Goal: Communication & Community: Answer question/provide support

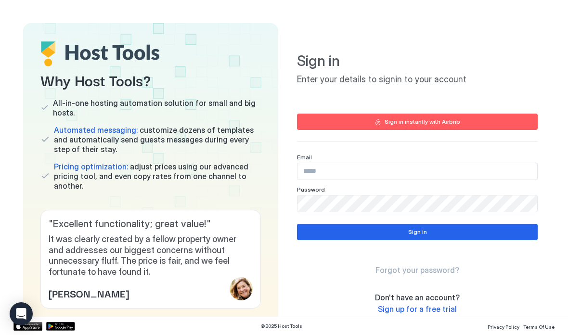
click at [366, 170] on input "Input Field" at bounding box center [417, 171] width 240 height 16
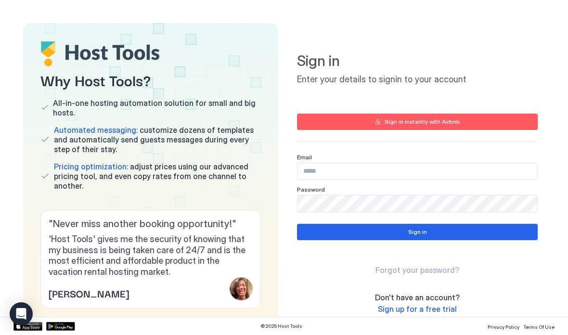
type input "**********"
click at [449, 235] on button "Sign in" at bounding box center [417, 232] width 241 height 16
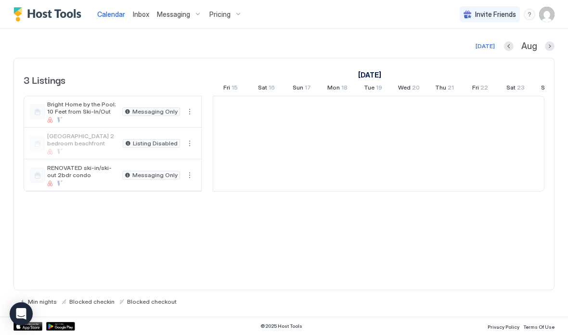
scroll to position [0, 535]
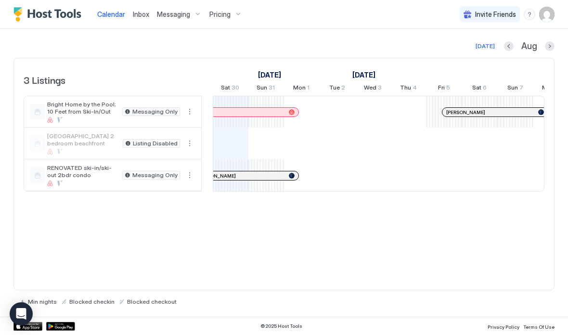
click at [176, 13] on span "Messaging" at bounding box center [173, 14] width 33 height 9
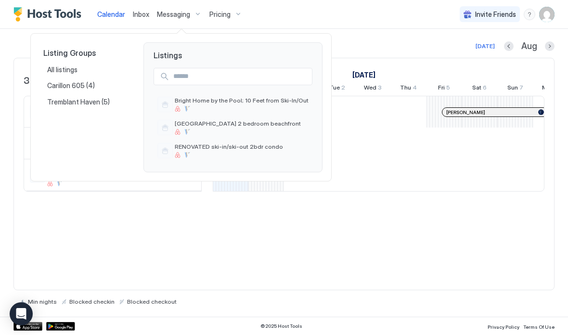
click at [144, 17] on div at bounding box center [284, 167] width 568 height 335
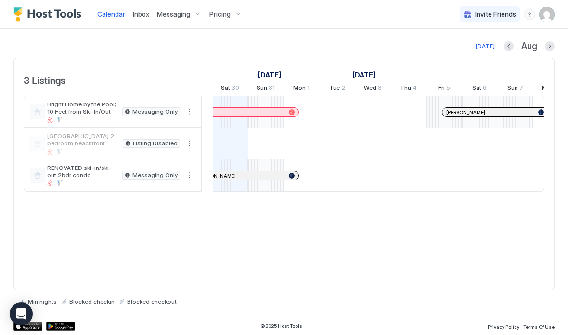
click at [152, 175] on span "Messaging Only" at bounding box center [154, 175] width 45 height 0
click at [91, 179] on div "RENOVATED ski-in/ski-out 2bdr condo" at bounding box center [82, 175] width 71 height 22
click at [97, 175] on span "RENOVATED ski-in/ski-out 2bdr condo" at bounding box center [82, 171] width 71 height 14
click at [145, 15] on span "Inbox" at bounding box center [141, 14] width 16 height 8
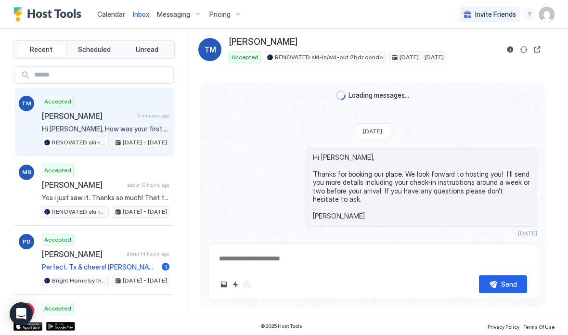
scroll to position [1373, 0]
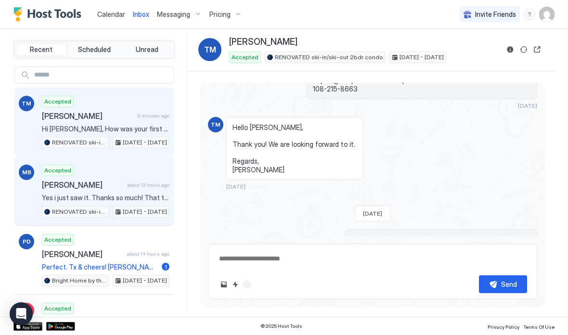
click at [119, 196] on span "Yes i just saw it. Thanks so much! That type of information is always necessary…" at bounding box center [106, 197] width 128 height 9
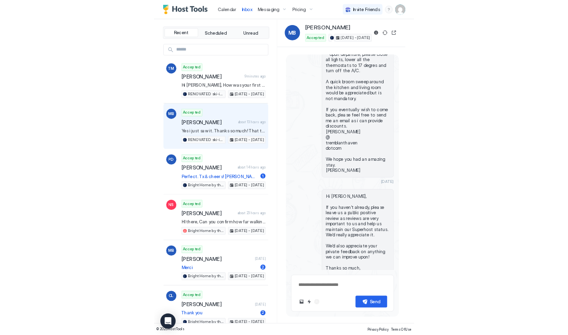
scroll to position [2888, 0]
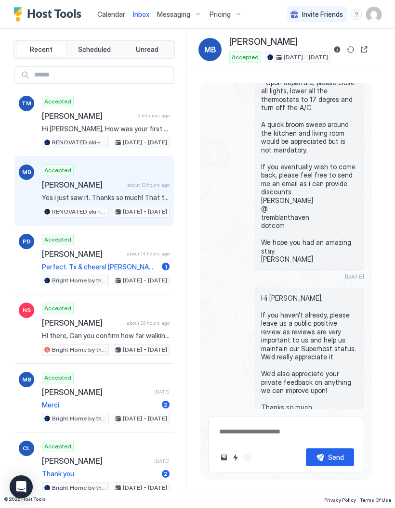
click at [351, 51] on button "Sync reservation" at bounding box center [351, 50] width 12 height 12
click at [338, 49] on button "Reservation information" at bounding box center [337, 50] width 12 height 12
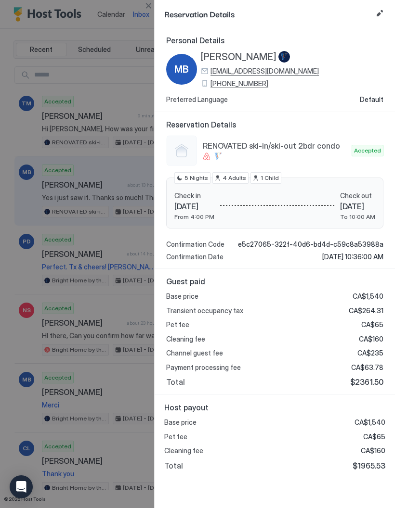
click at [131, 89] on div at bounding box center [197, 254] width 395 height 508
click at [149, 4] on button "Close" at bounding box center [148, 6] width 12 height 12
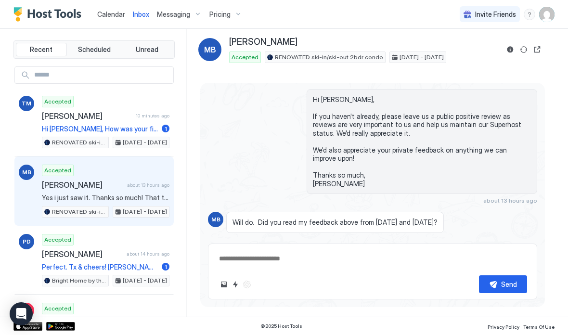
scroll to position [1924, 0]
click at [97, 49] on span "Scheduled" at bounding box center [94, 49] width 33 height 9
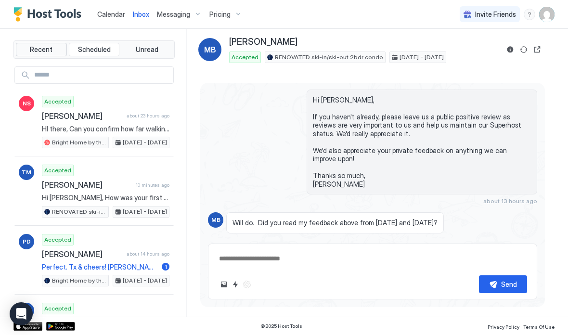
click at [45, 49] on span "Recent" at bounding box center [41, 49] width 23 height 9
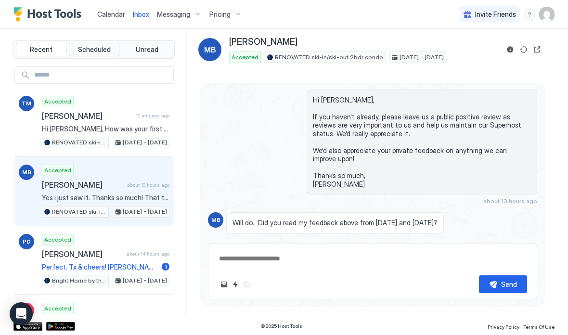
click at [98, 52] on span "Scheduled" at bounding box center [94, 49] width 33 height 9
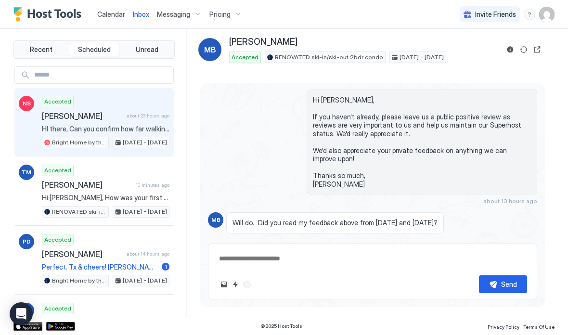
click at [129, 128] on span "HI there, Can you confirm how far walking distance your property is from Mt. [G…" at bounding box center [106, 129] width 128 height 9
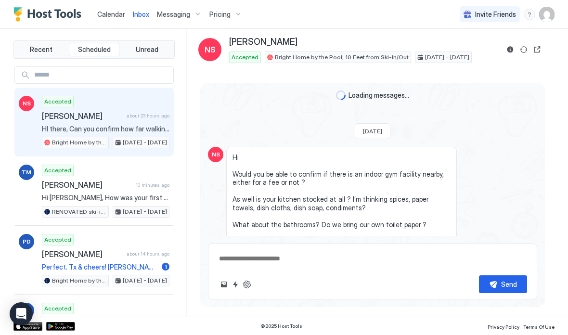
scroll to position [2122, 0]
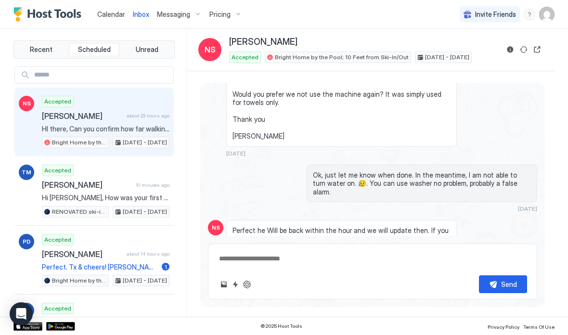
click at [530, 301] on button "Scheduled Messages" at bounding box center [493, 307] width 90 height 13
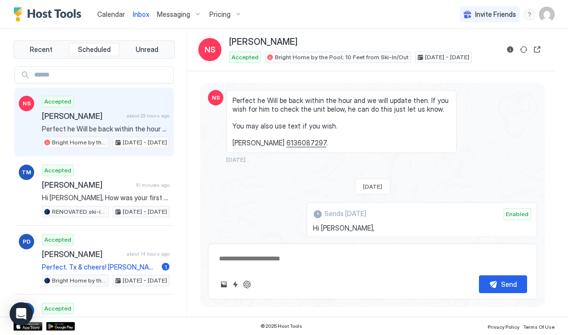
scroll to position [0, 0]
click at [48, 45] on span "Recent" at bounding box center [41, 49] width 23 height 9
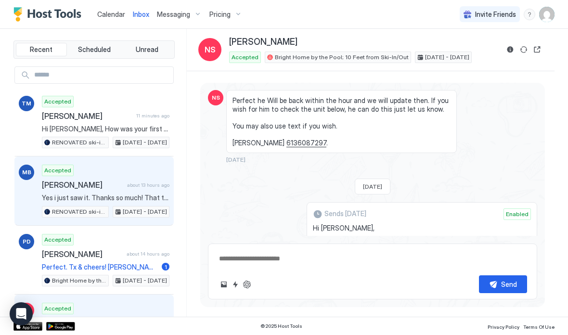
click at [117, 192] on div "Accepted [PERSON_NAME] about 13 hours ago Yes i just saw it. Thanks so much! Th…" at bounding box center [106, 191] width 128 height 53
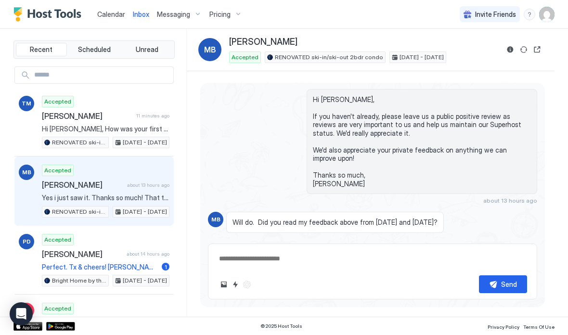
scroll to position [1924, 0]
click at [96, 51] on span "Scheduled" at bounding box center [94, 49] width 33 height 9
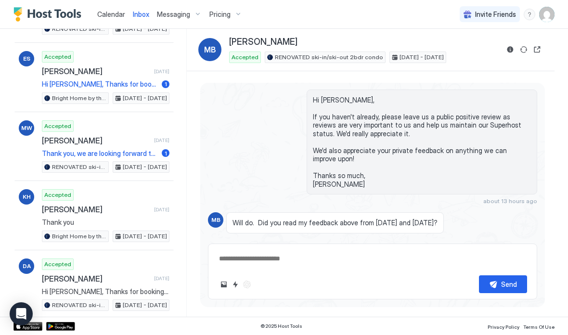
scroll to position [527, 0]
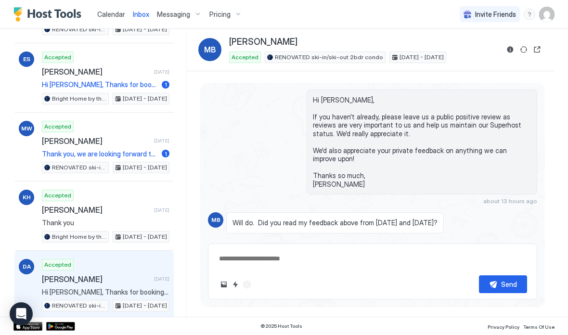
click at [121, 283] on div "Accepted [PERSON_NAME] [DATE] Hi [PERSON_NAME], Thanks for booking our place. W…" at bounding box center [106, 285] width 128 height 53
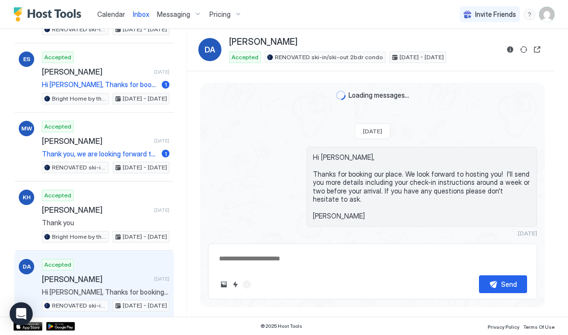
scroll to position [27, 0]
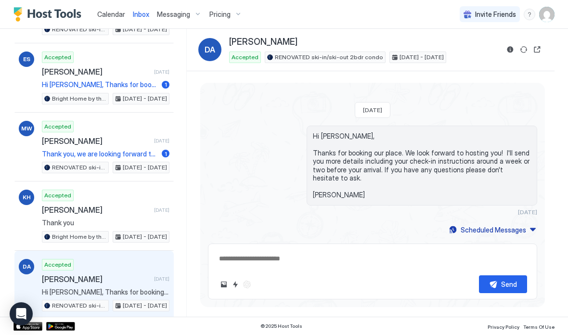
click at [522, 233] on div "Scheduled Messages" at bounding box center [493, 230] width 65 height 10
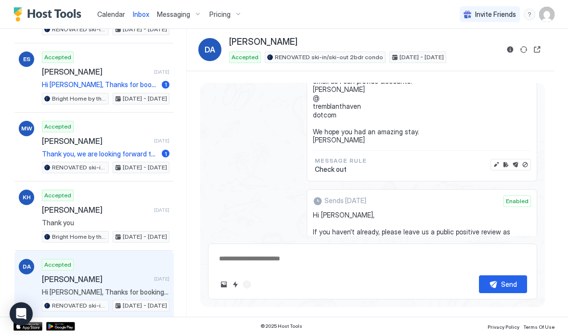
scroll to position [1694, 0]
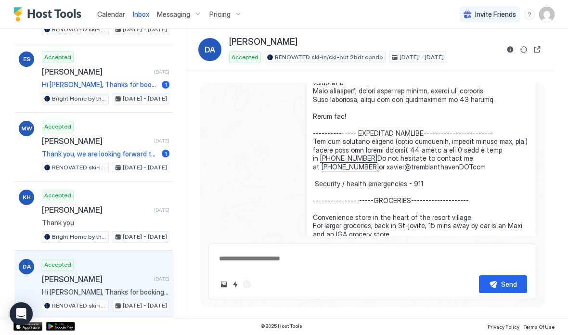
click at [179, 16] on span "Messaging" at bounding box center [173, 14] width 33 height 9
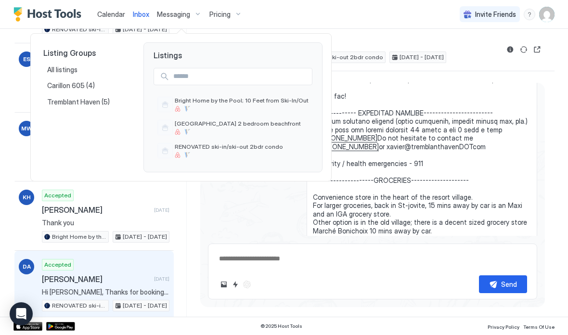
scroll to position [795, 0]
click at [240, 151] on div "RENOVATED ski-in/ski-out 2bdr condo" at bounding box center [242, 150] width 134 height 15
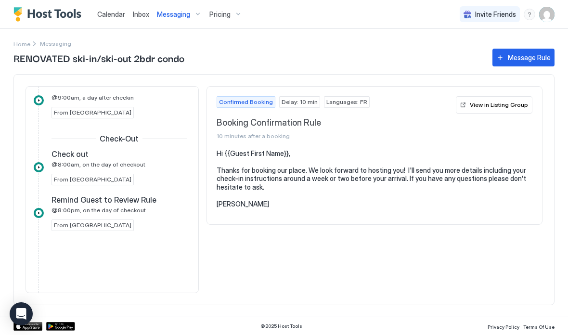
scroll to position [150, 0]
click at [128, 211] on span "@8:00pm, on the day of checkout" at bounding box center [98, 209] width 94 height 7
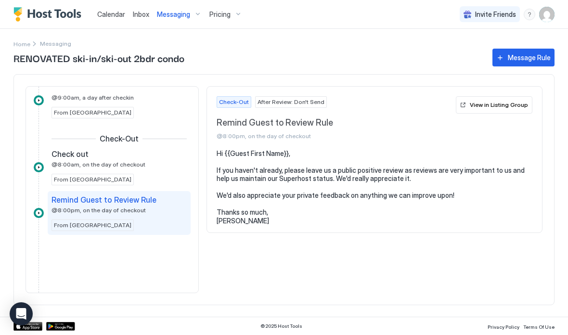
click at [192, 13] on div "Messaging" at bounding box center [179, 14] width 52 height 16
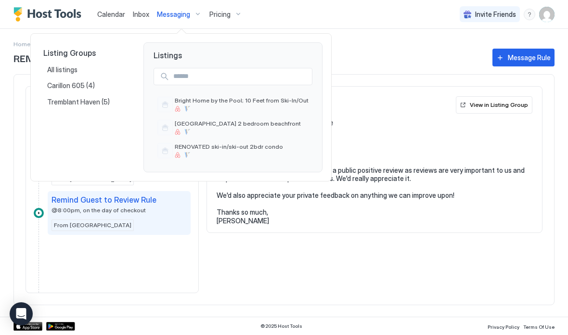
click at [142, 13] on div at bounding box center [284, 167] width 568 height 335
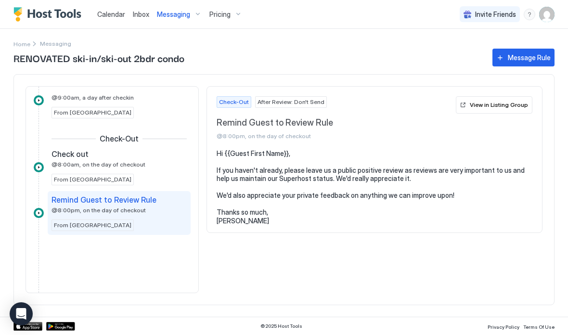
click at [145, 14] on span "Inbox" at bounding box center [141, 14] width 16 height 8
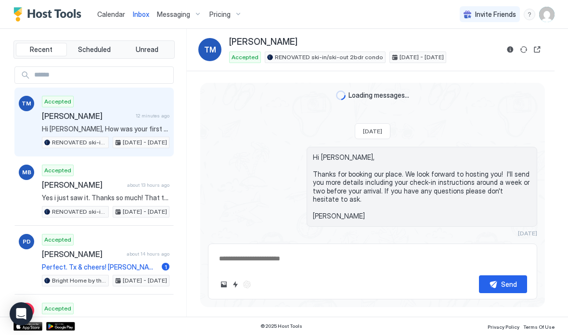
scroll to position [1373, 0]
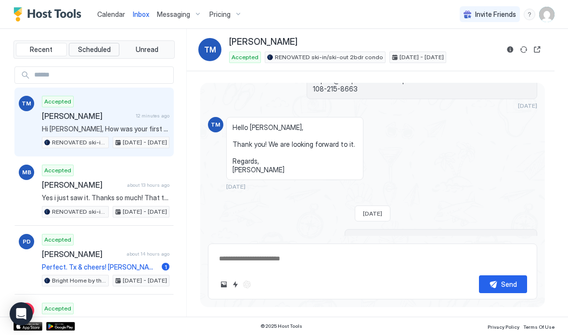
click at [102, 48] on span "Scheduled" at bounding box center [94, 49] width 33 height 9
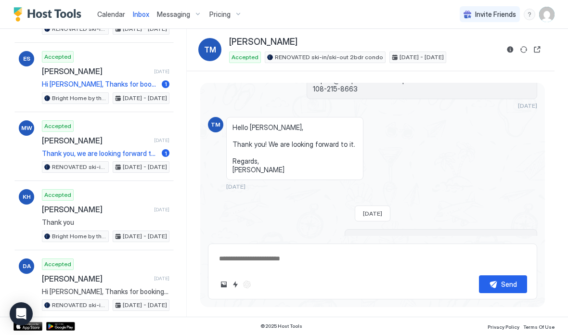
scroll to position [527, 0]
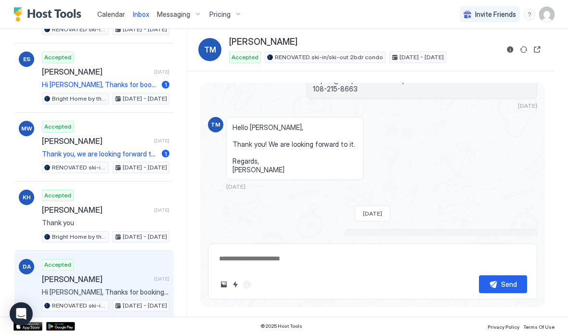
click at [129, 288] on span "Hi [PERSON_NAME], Thanks for booking our place. We look forward to hosting you!…" at bounding box center [106, 292] width 128 height 9
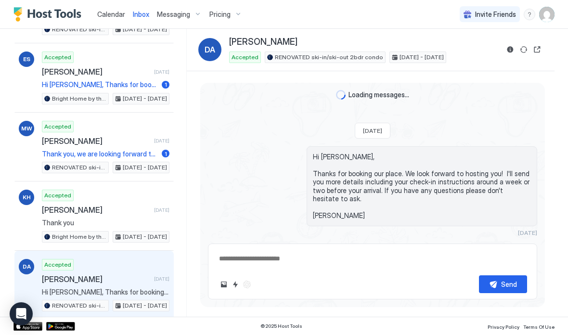
scroll to position [27, 0]
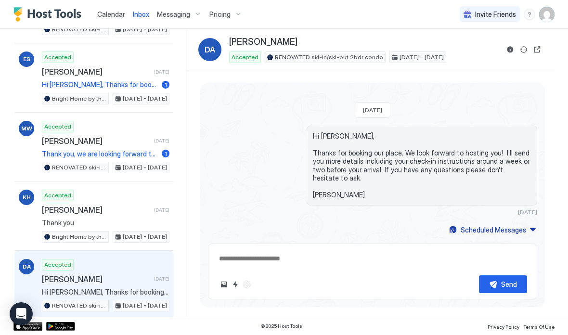
click at [498, 232] on div "Scheduled Messages" at bounding box center [493, 230] width 65 height 10
type textarea "*"
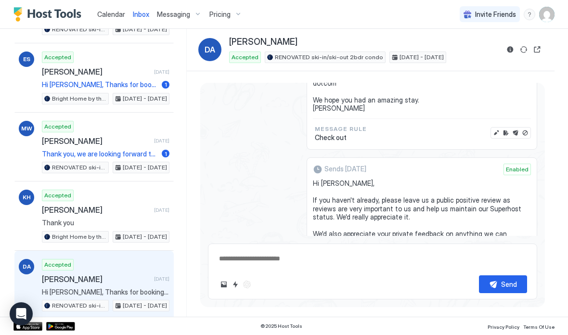
scroll to position [1745, 0]
